Goal: Find specific page/section: Find specific page/section

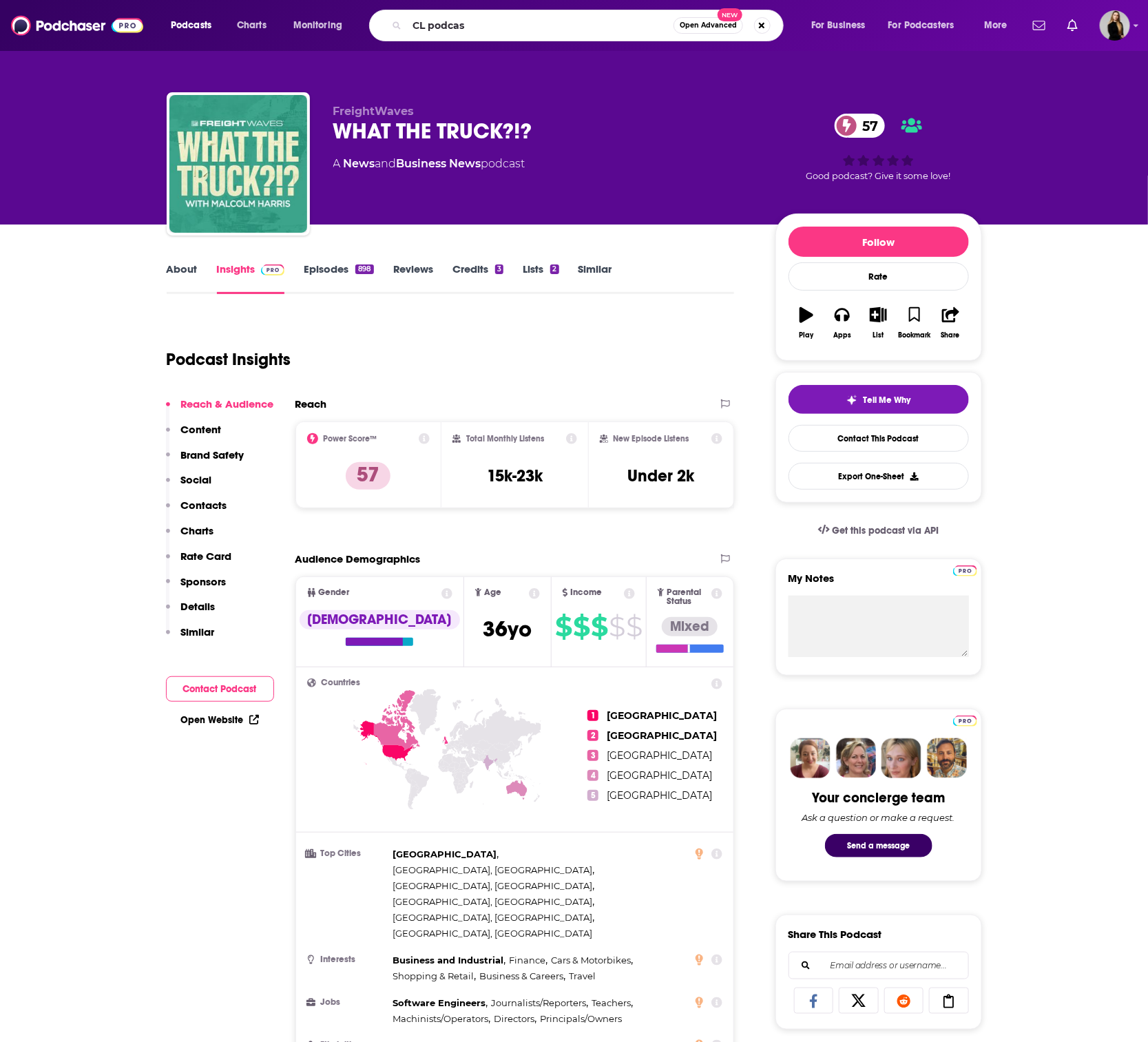
type input "CL podcast"
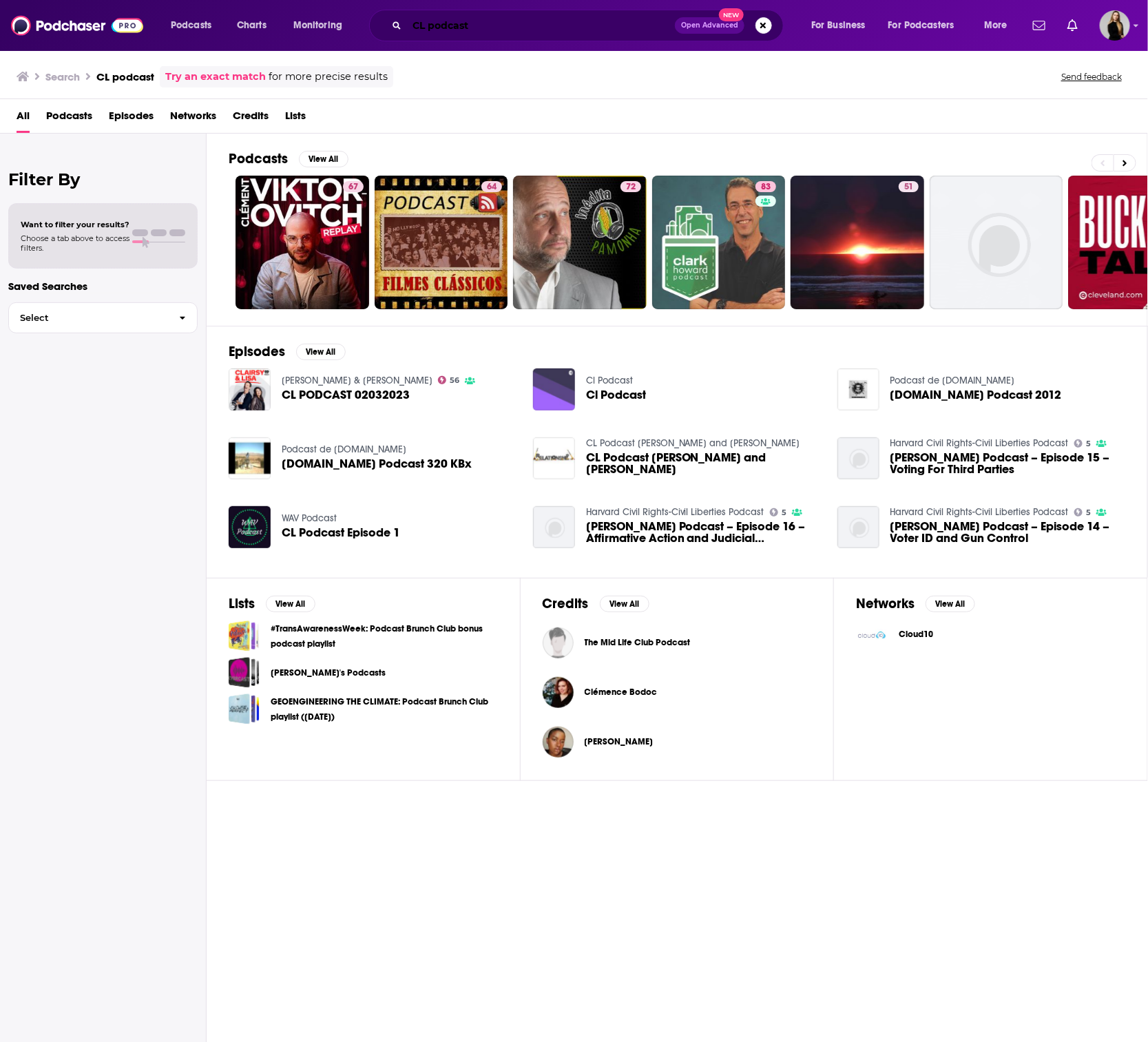
click at [519, 30] on input "CL podcast" at bounding box center [541, 26] width 268 height 22
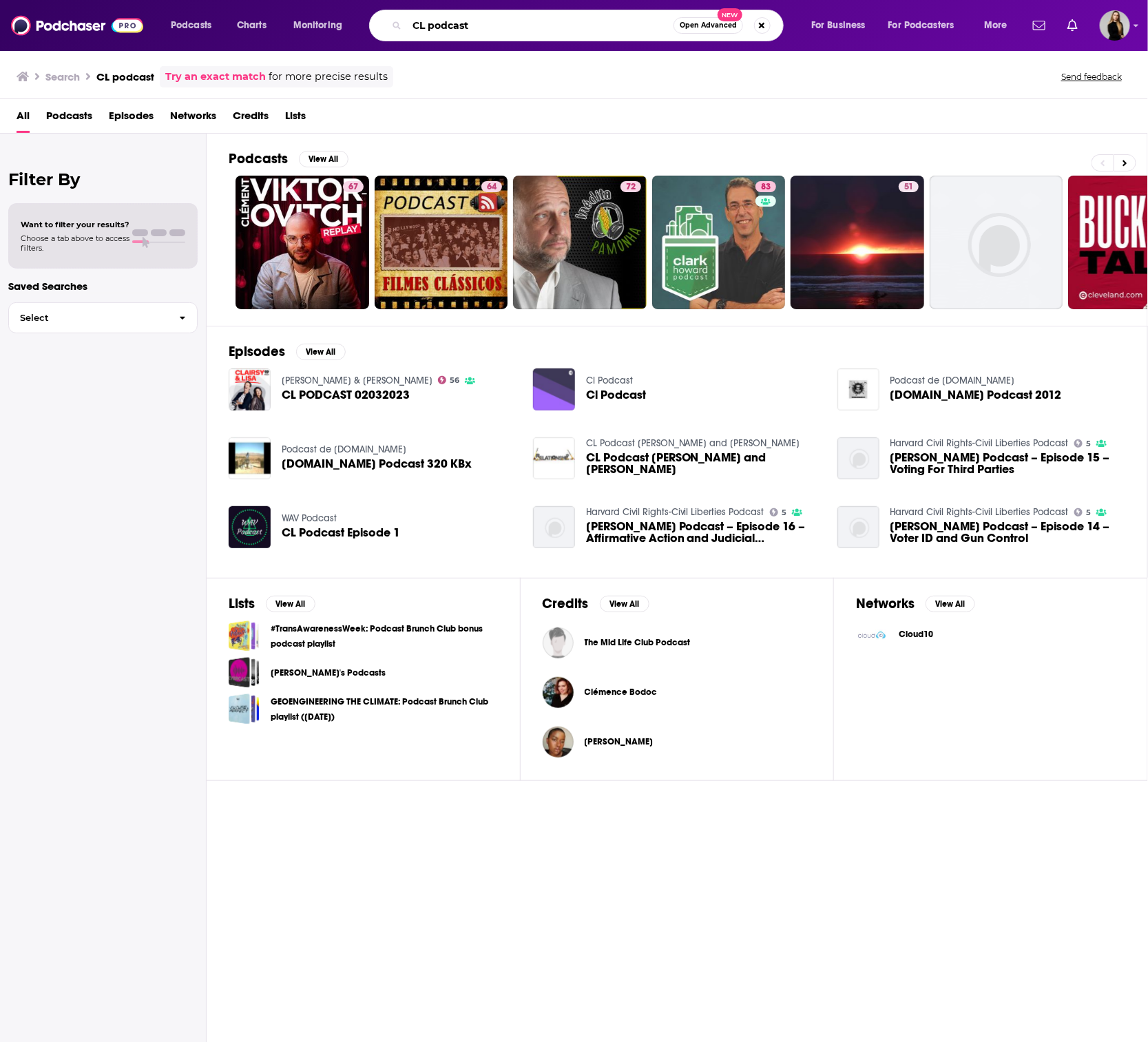
click at [519, 30] on input "CL podcast" at bounding box center [540, 26] width 267 height 22
click at [484, 22] on input "CL podcast" at bounding box center [540, 26] width 267 height 22
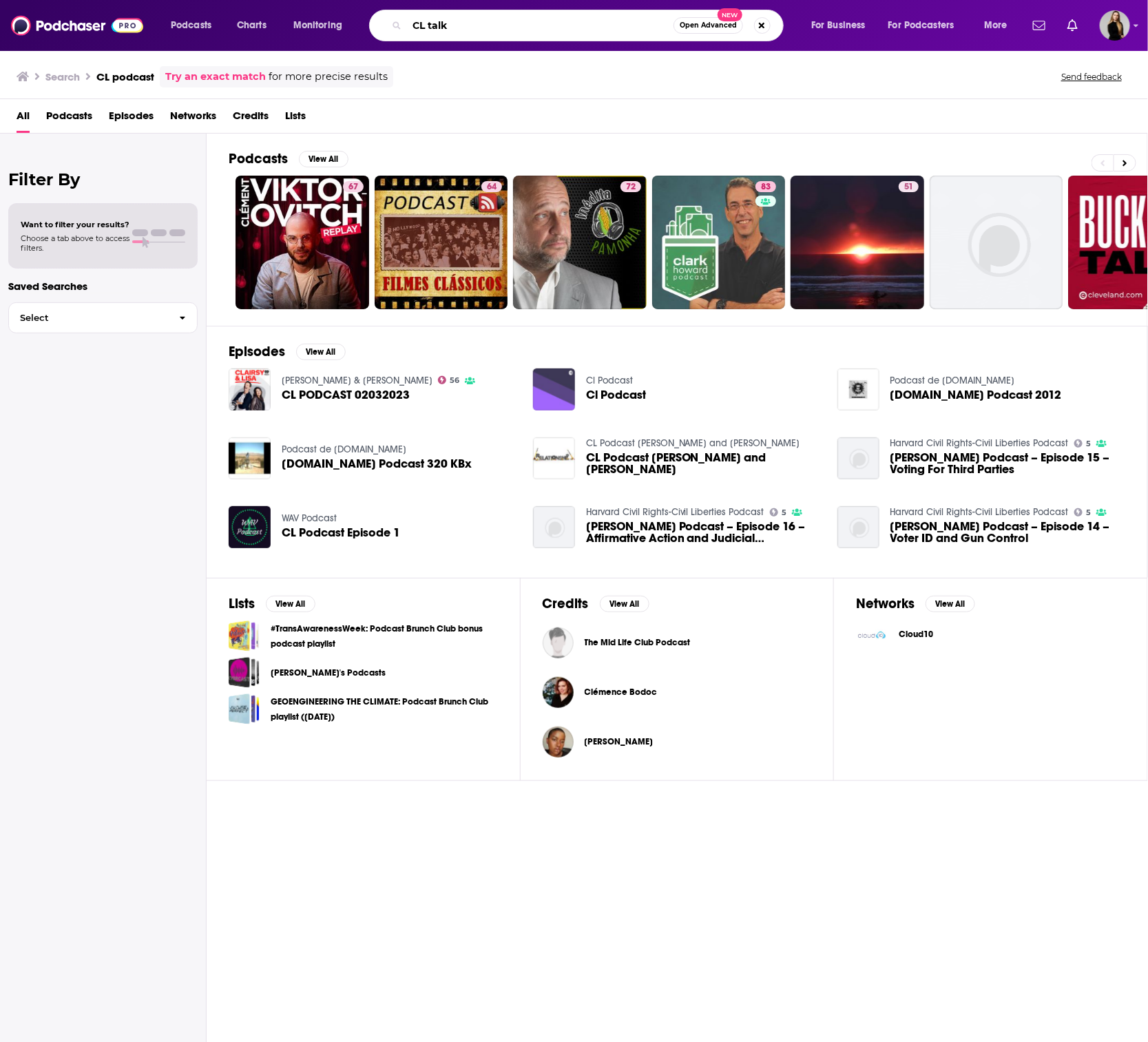
type input "CL talk"
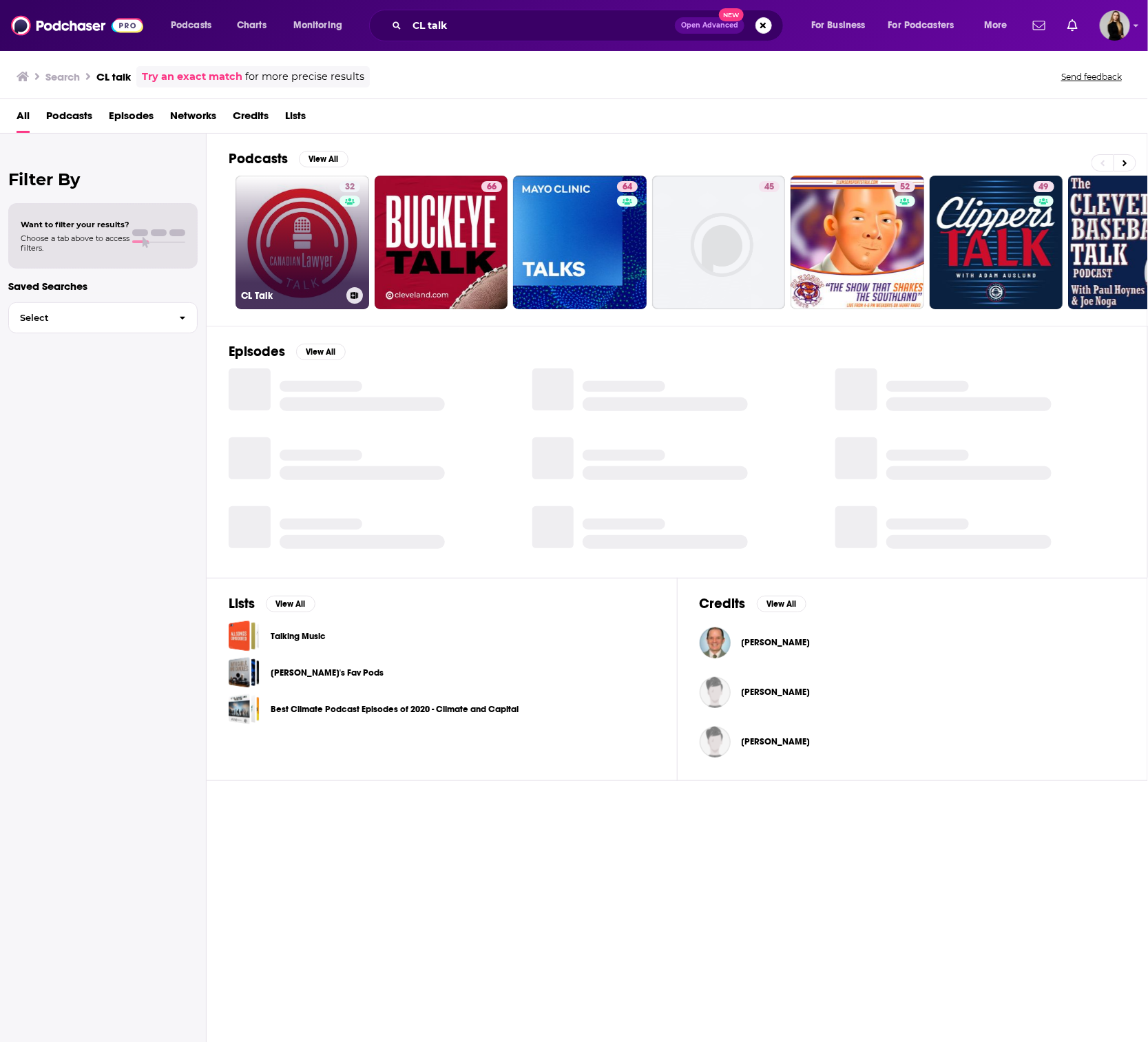
click at [335, 292] on h3 "CL Talk" at bounding box center [291, 295] width 100 height 12
